Goal: Task Accomplishment & Management: Use online tool/utility

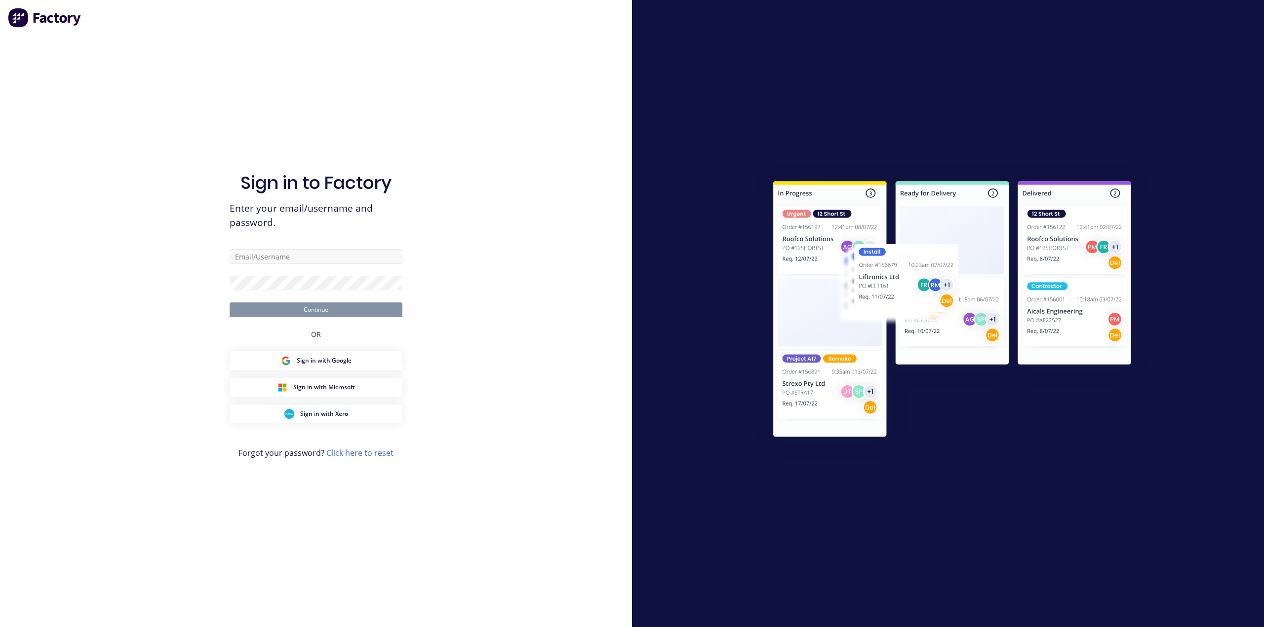
click at [271, 254] on input "text" at bounding box center [316, 256] width 173 height 15
type input "o"
paste input "[EMAIL_ADDRESS][DOMAIN_NAME]"
type input "[EMAIL_ADDRESS][DOMAIN_NAME]"
click at [315, 307] on button "Continue" at bounding box center [316, 310] width 173 height 15
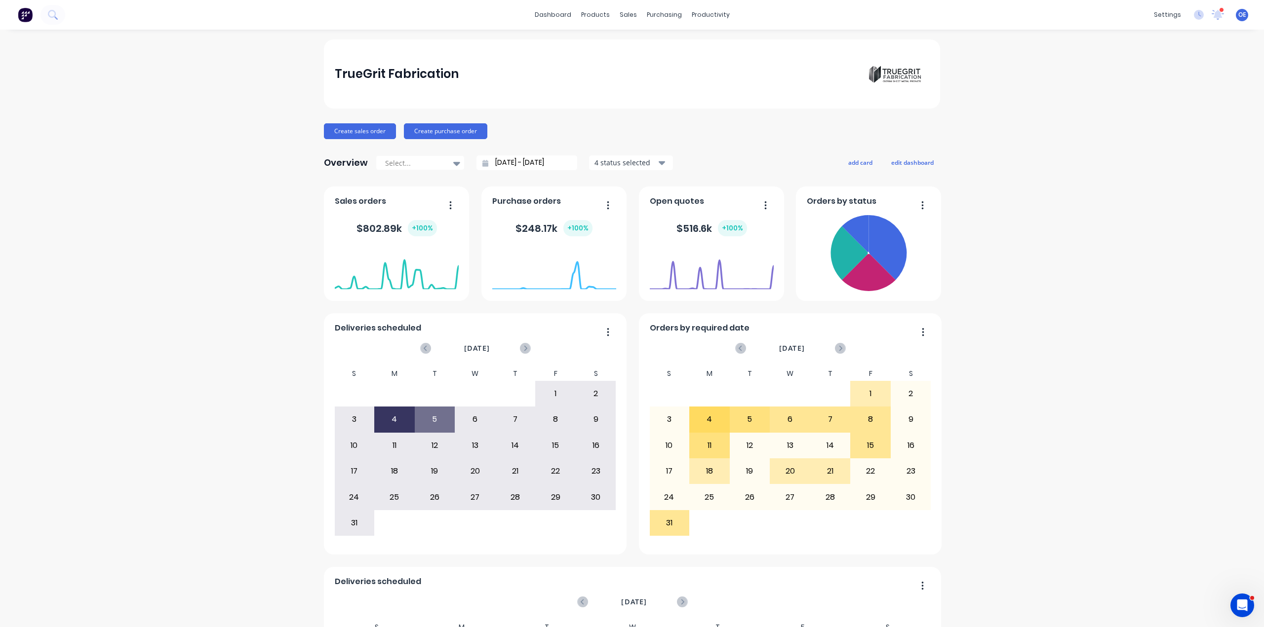
click at [1104, 204] on div "TrueGrit Fabrication Create sales order Create purchase order Overview Select..…" at bounding box center [632, 423] width 1264 height 769
click at [1093, 309] on div "TrueGrit Fabrication Create sales order Create purchase order Overview Select..…" at bounding box center [632, 423] width 1264 height 769
click at [1121, 264] on div "TrueGrit Fabrication Create sales order Create purchase order Overview Select..…" at bounding box center [632, 423] width 1264 height 769
click at [1063, 198] on div "TrueGrit Fabrication Create sales order Create purchase order Overview Select..…" at bounding box center [632, 423] width 1264 height 769
